Goal: Transaction & Acquisition: Purchase product/service

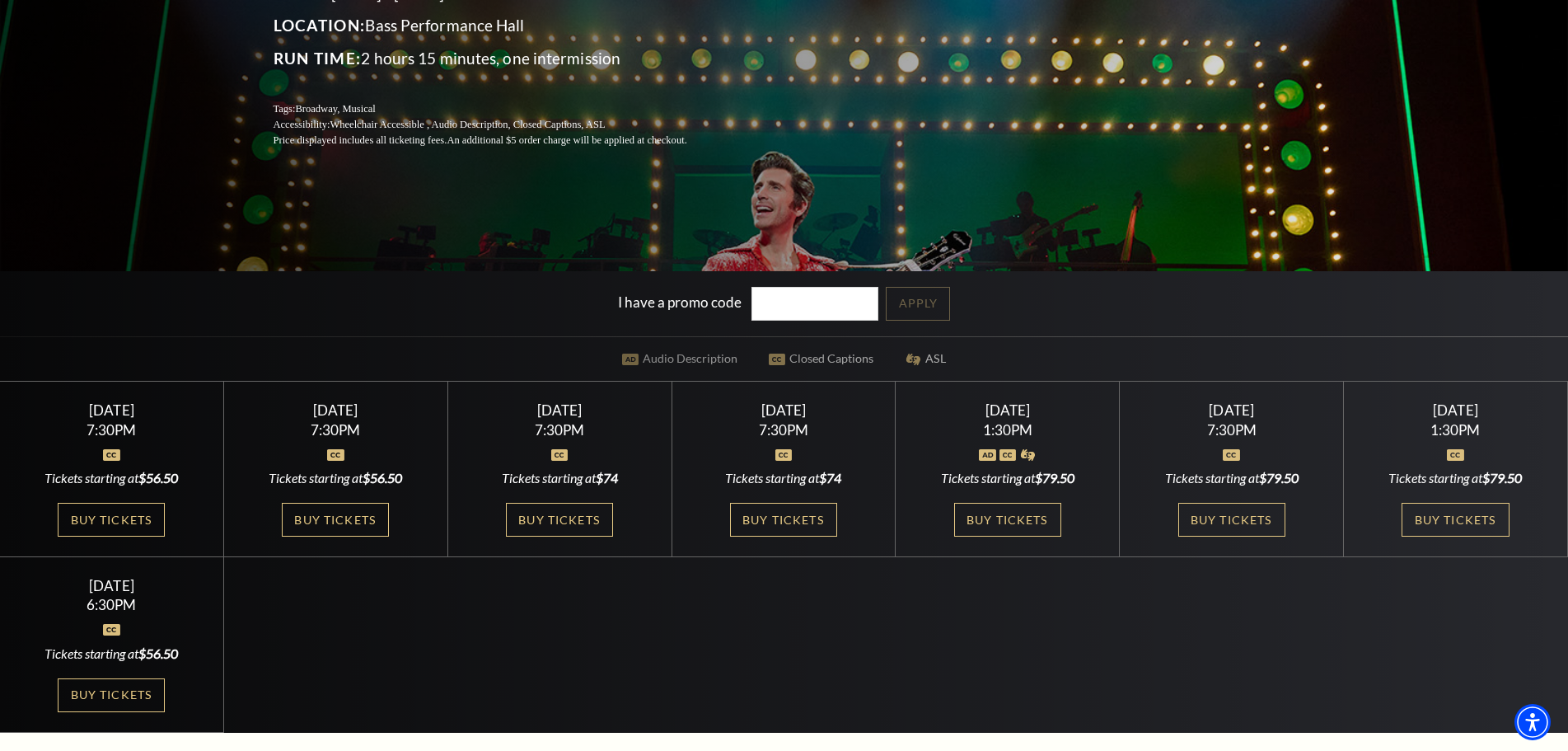
scroll to position [330, 0]
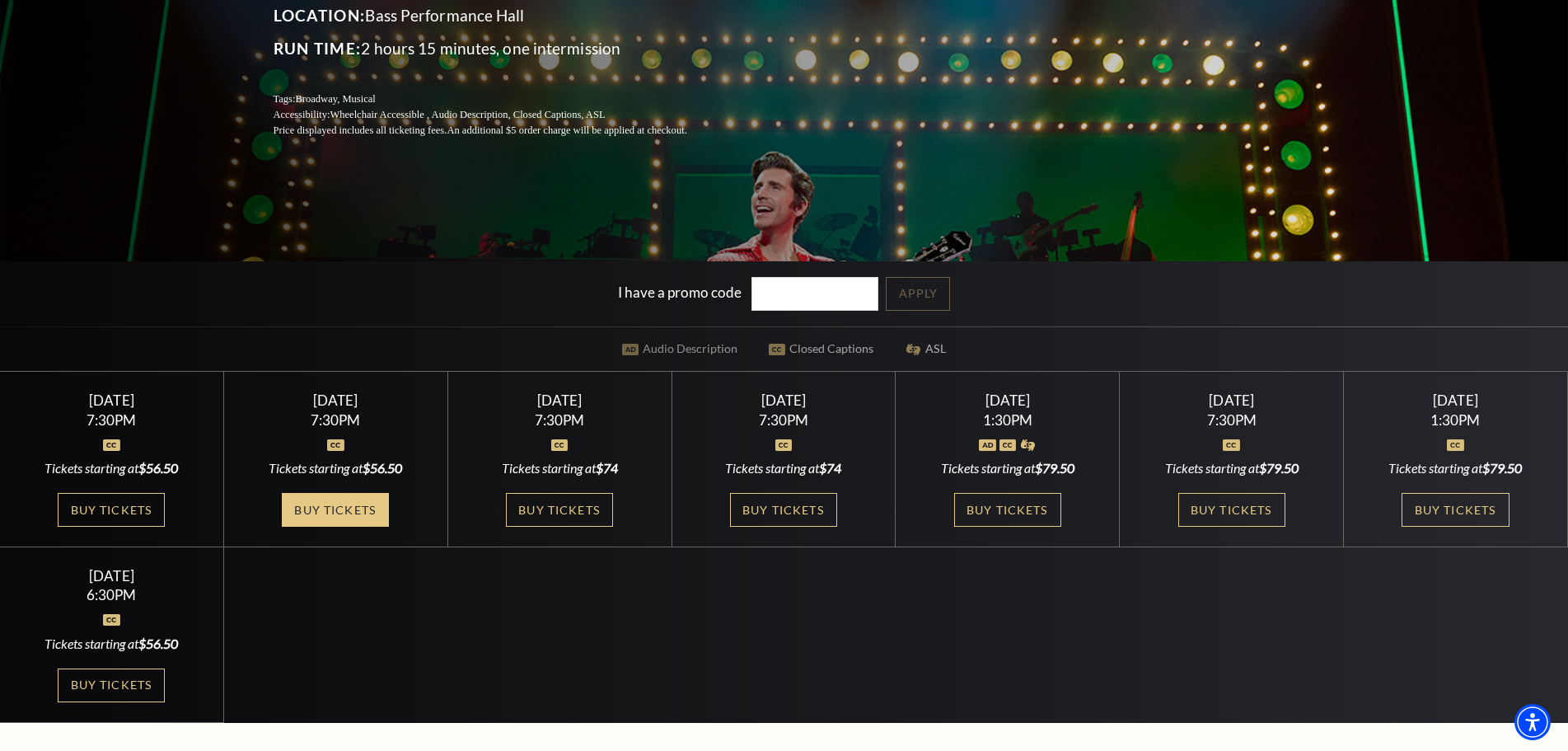
click at [318, 500] on link "Buy Tickets" at bounding box center [335, 510] width 107 height 34
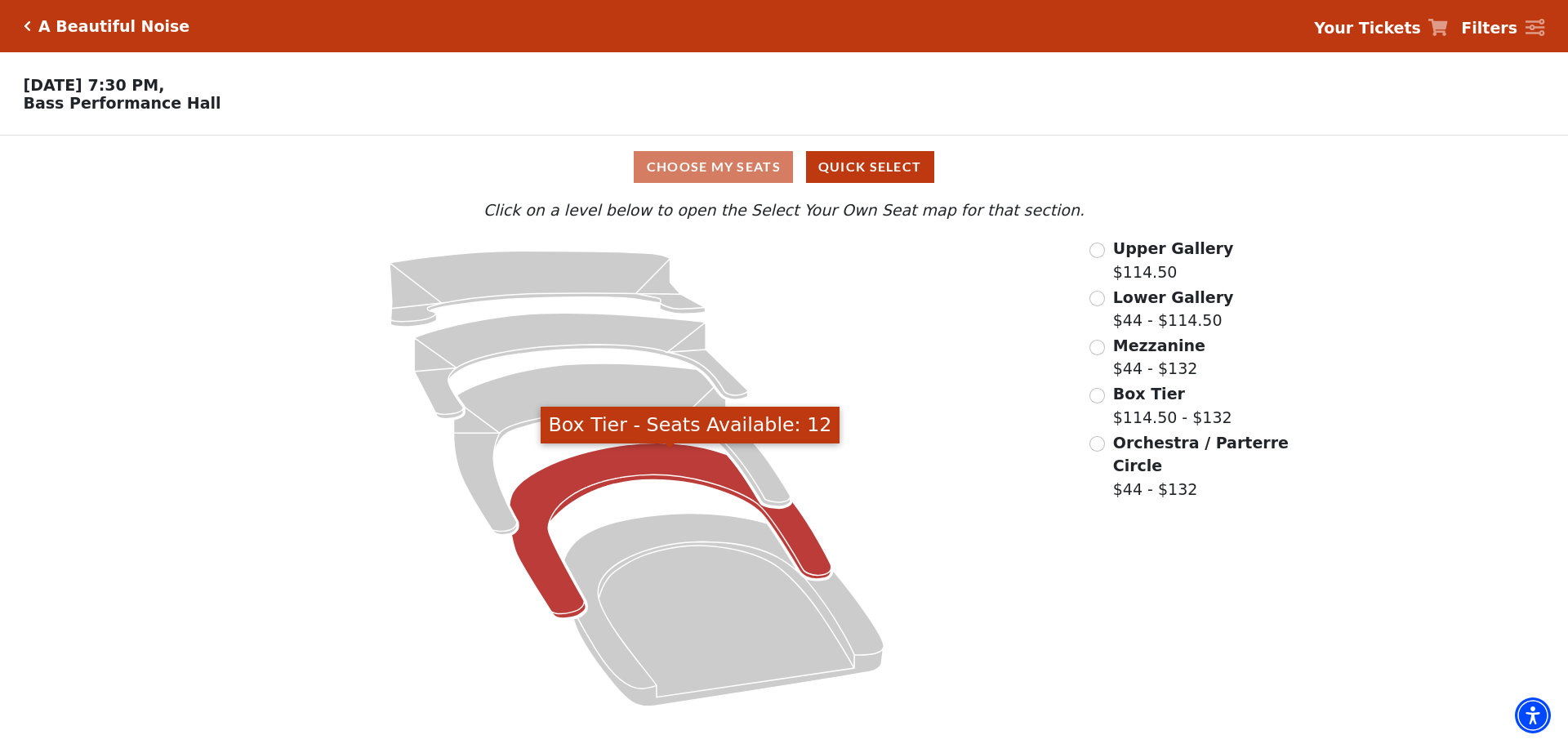
click at [602, 469] on icon "Box Tier - Seats Available: 12" at bounding box center [671, 531] width 322 height 176
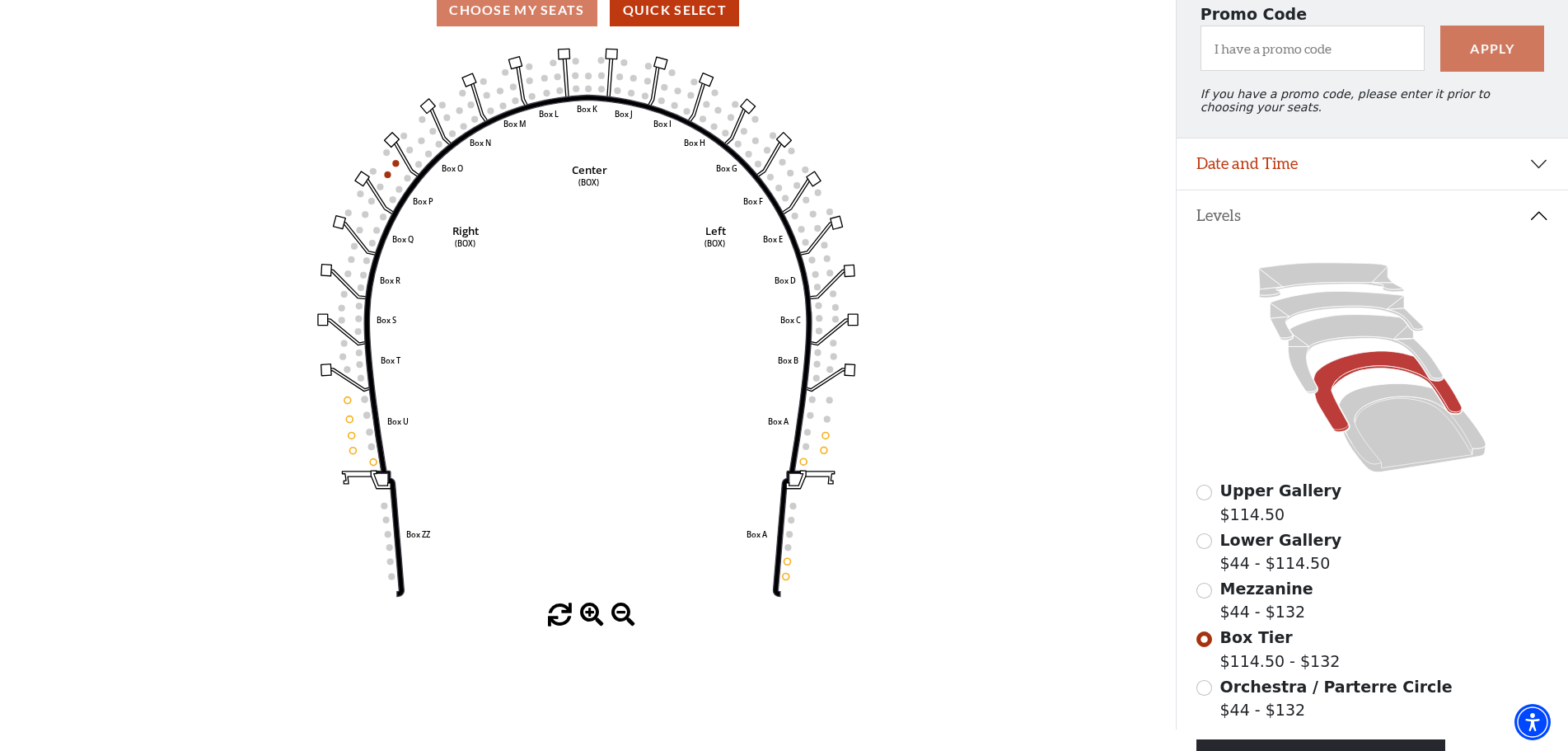
scroll to position [240, 0]
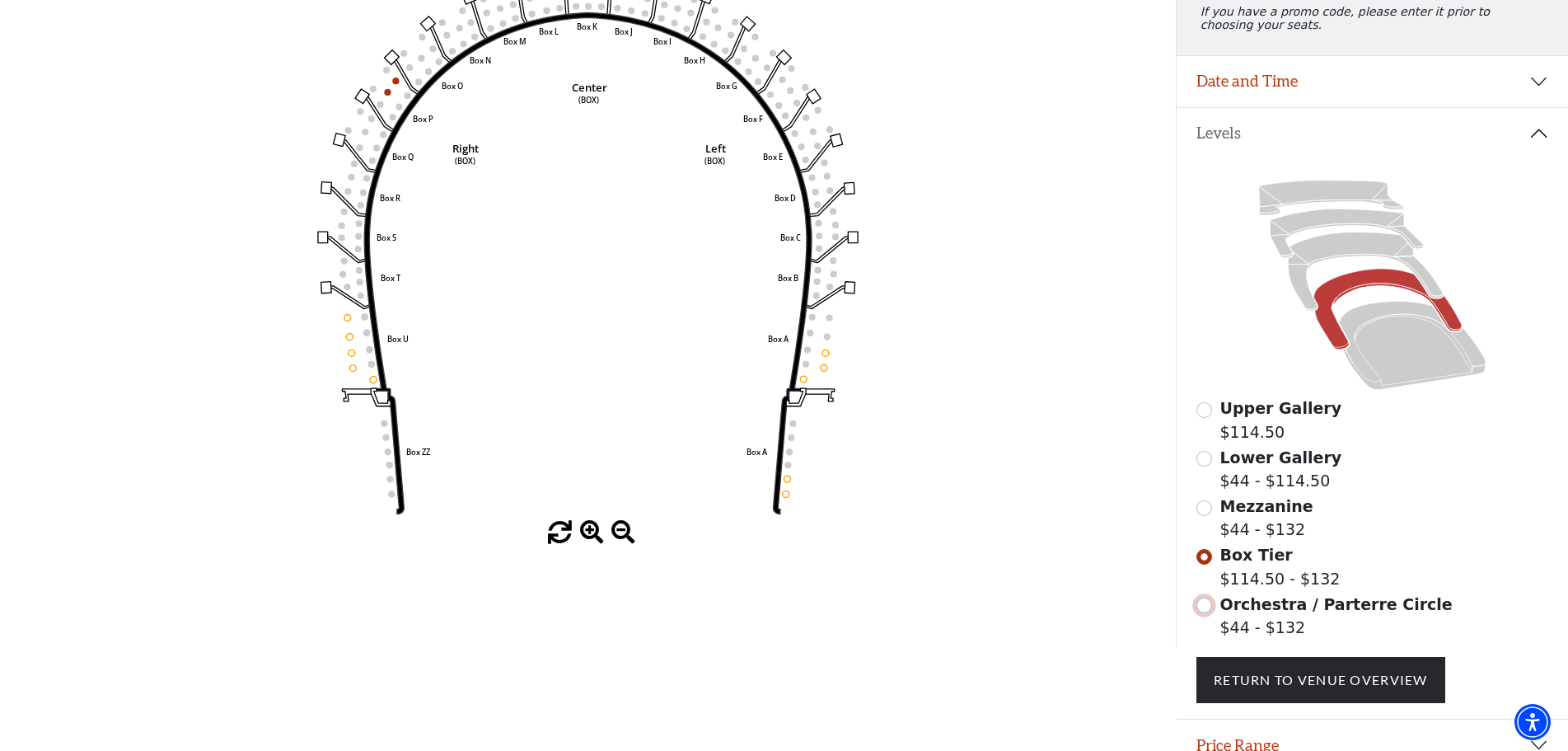
click at [1208, 613] on input "Orchestra / Parterre Circle$44 - $132\a" at bounding box center [1204, 605] width 16 height 16
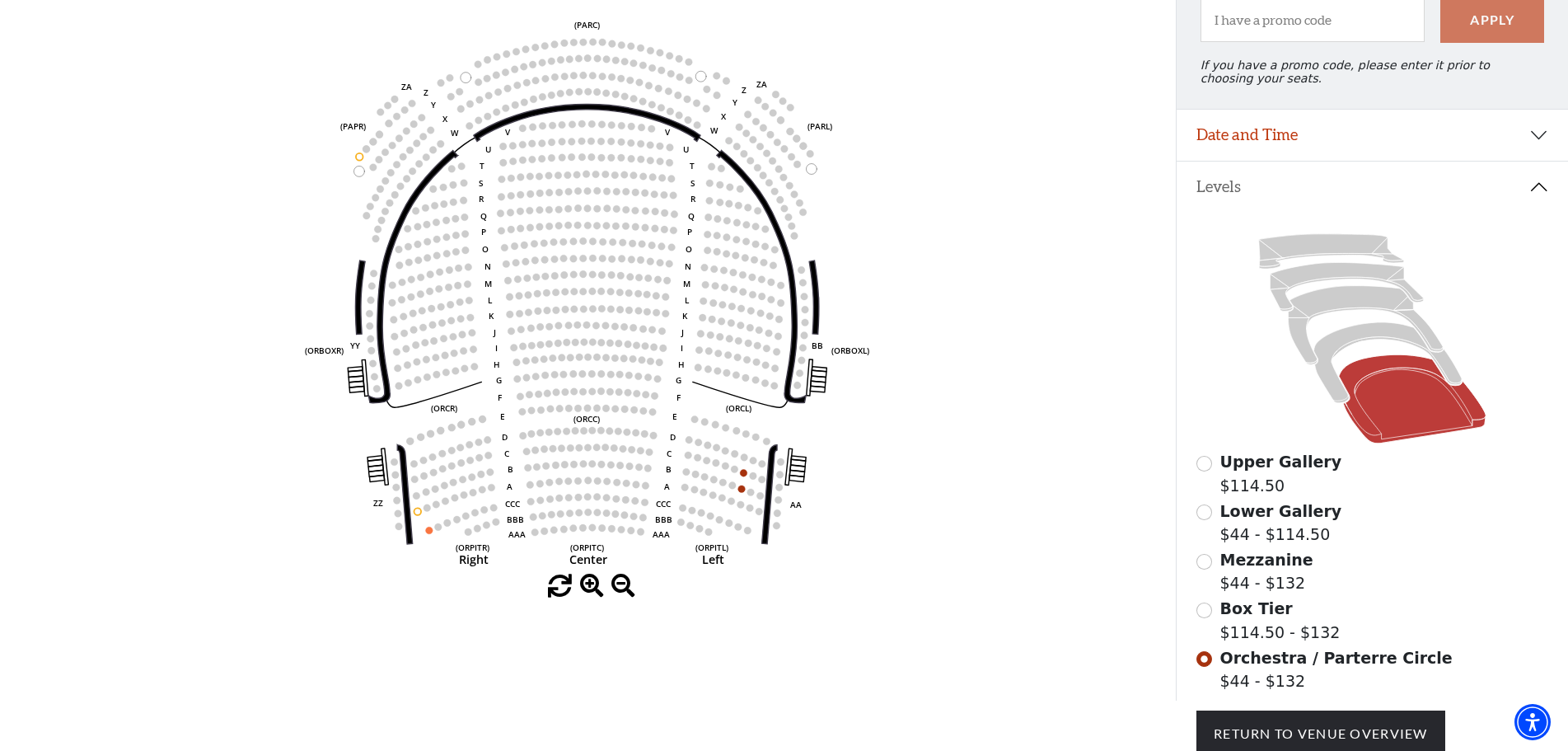
scroll to position [159, 0]
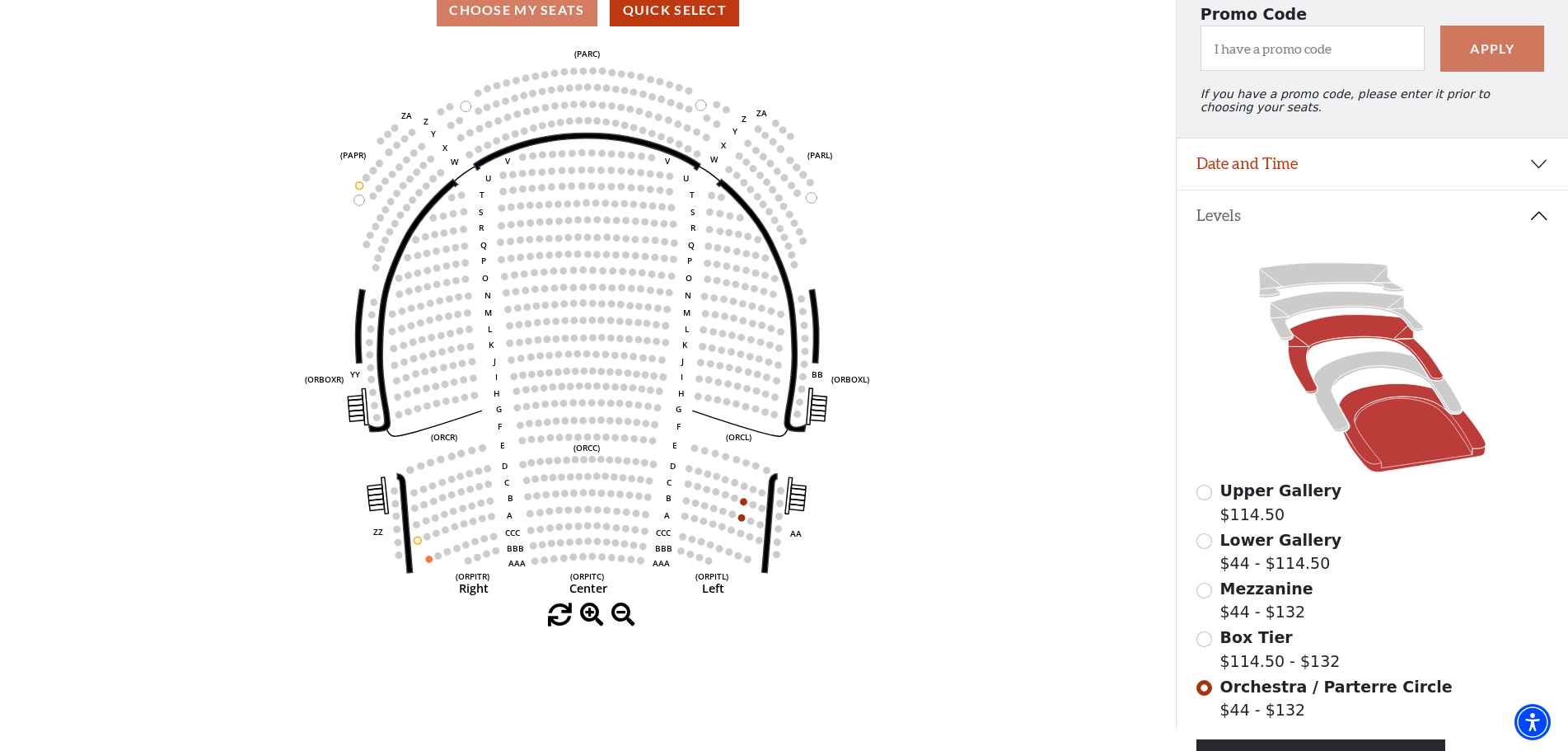
click at [1308, 342] on icon at bounding box center [1365, 354] width 155 height 79
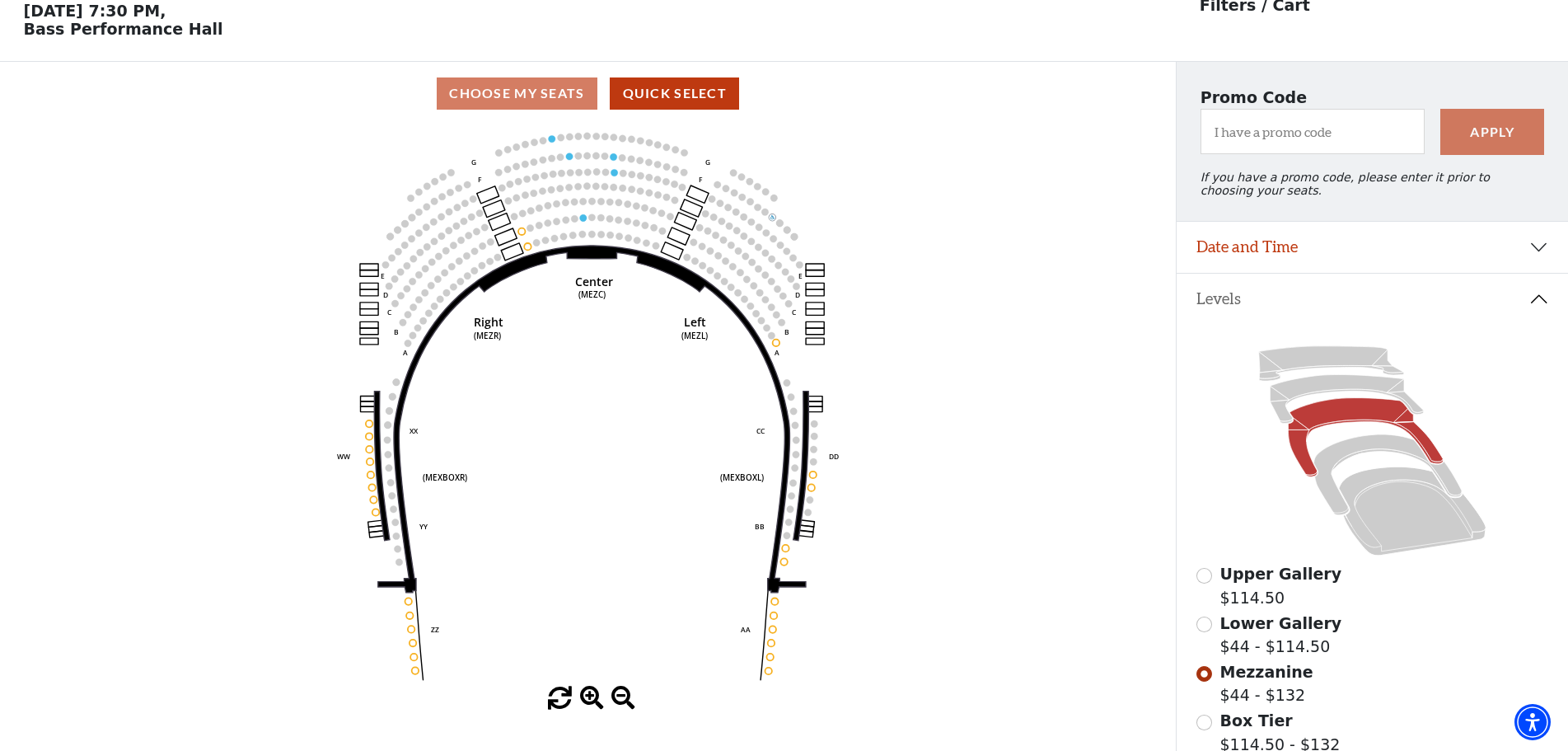
scroll to position [76, 0]
click at [1295, 362] on icon at bounding box center [1332, 362] width 145 height 35
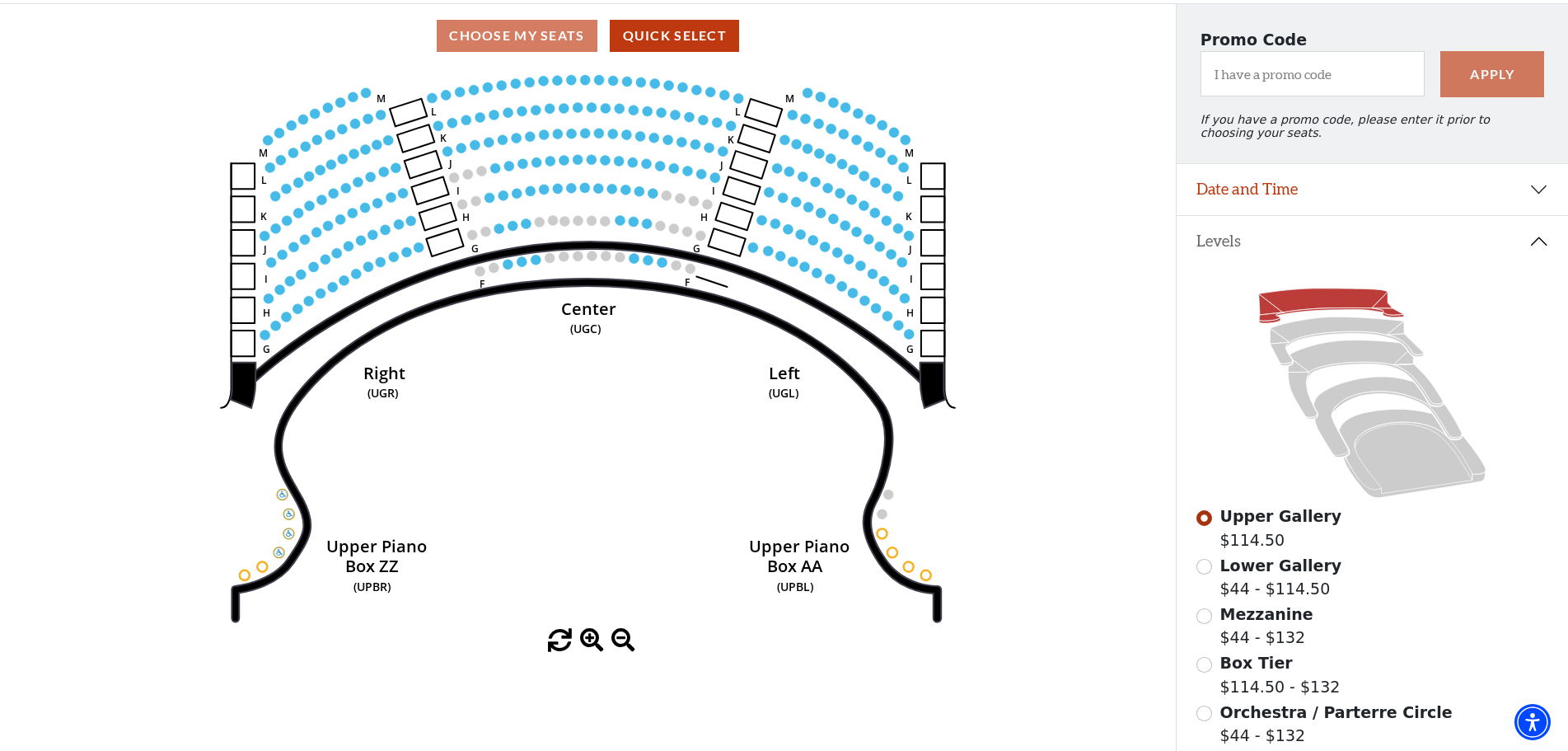
scroll to position [240, 0]
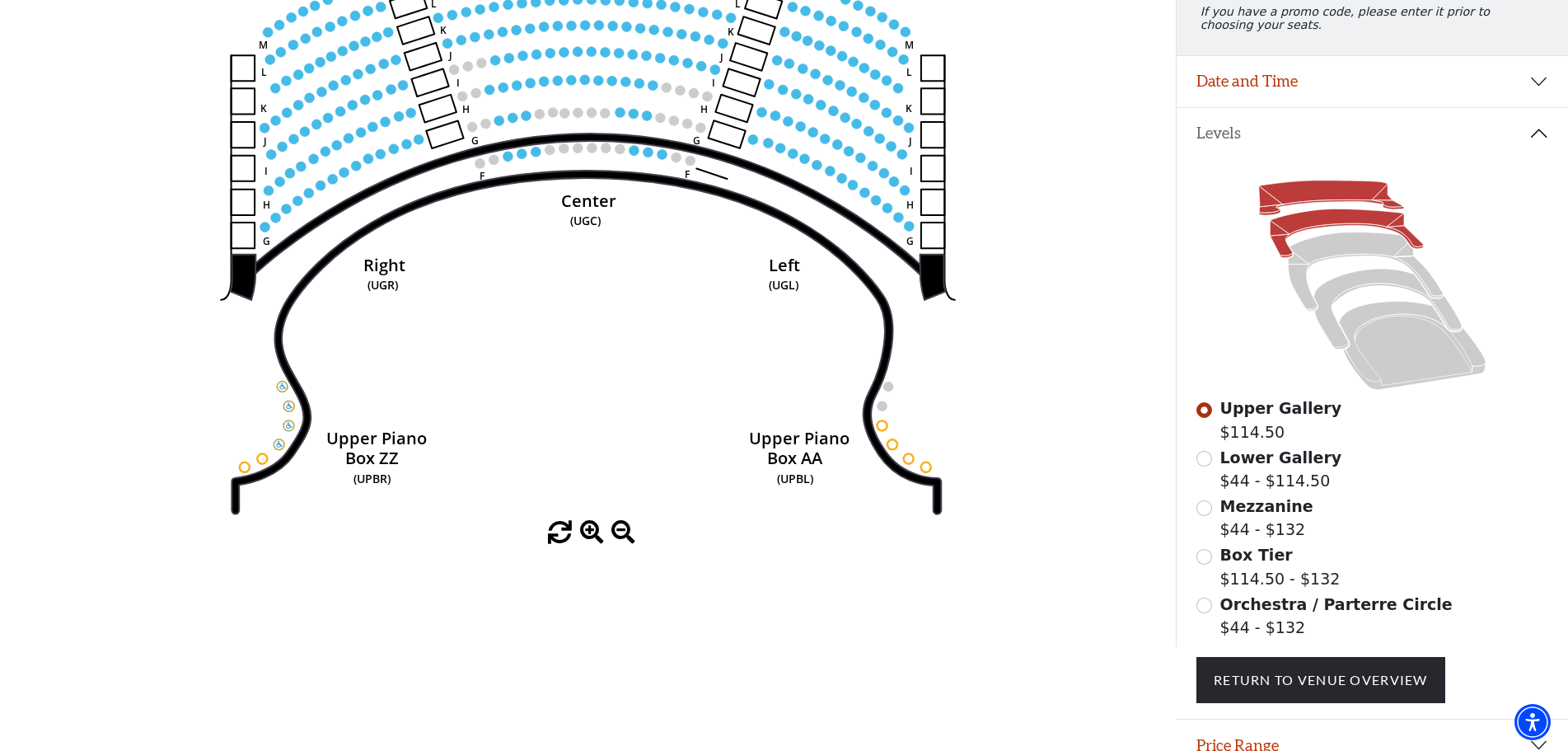
click at [1335, 230] on icon at bounding box center [1346, 234] width 153 height 49
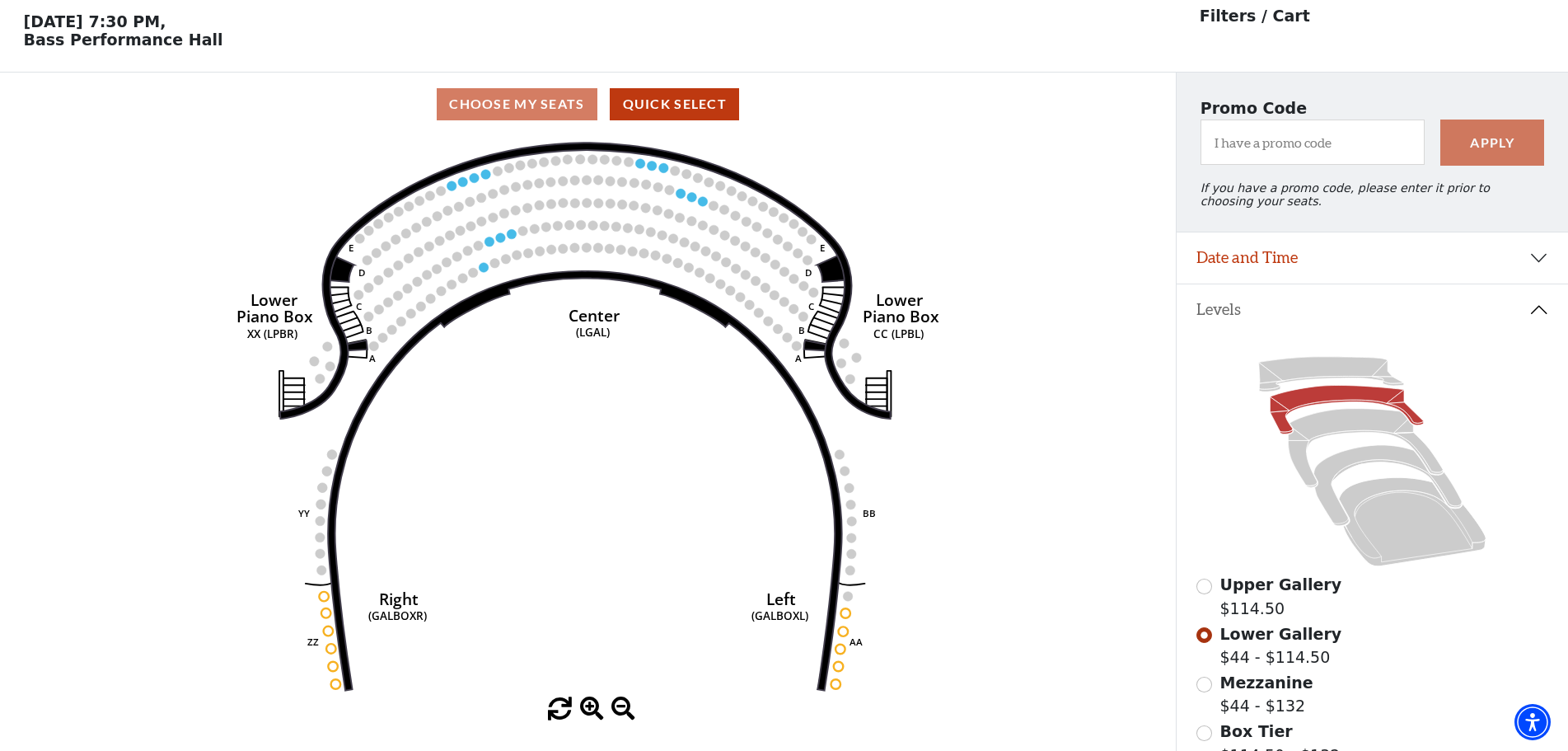
scroll to position [76, 0]
